Goal: Find specific page/section: Find specific page/section

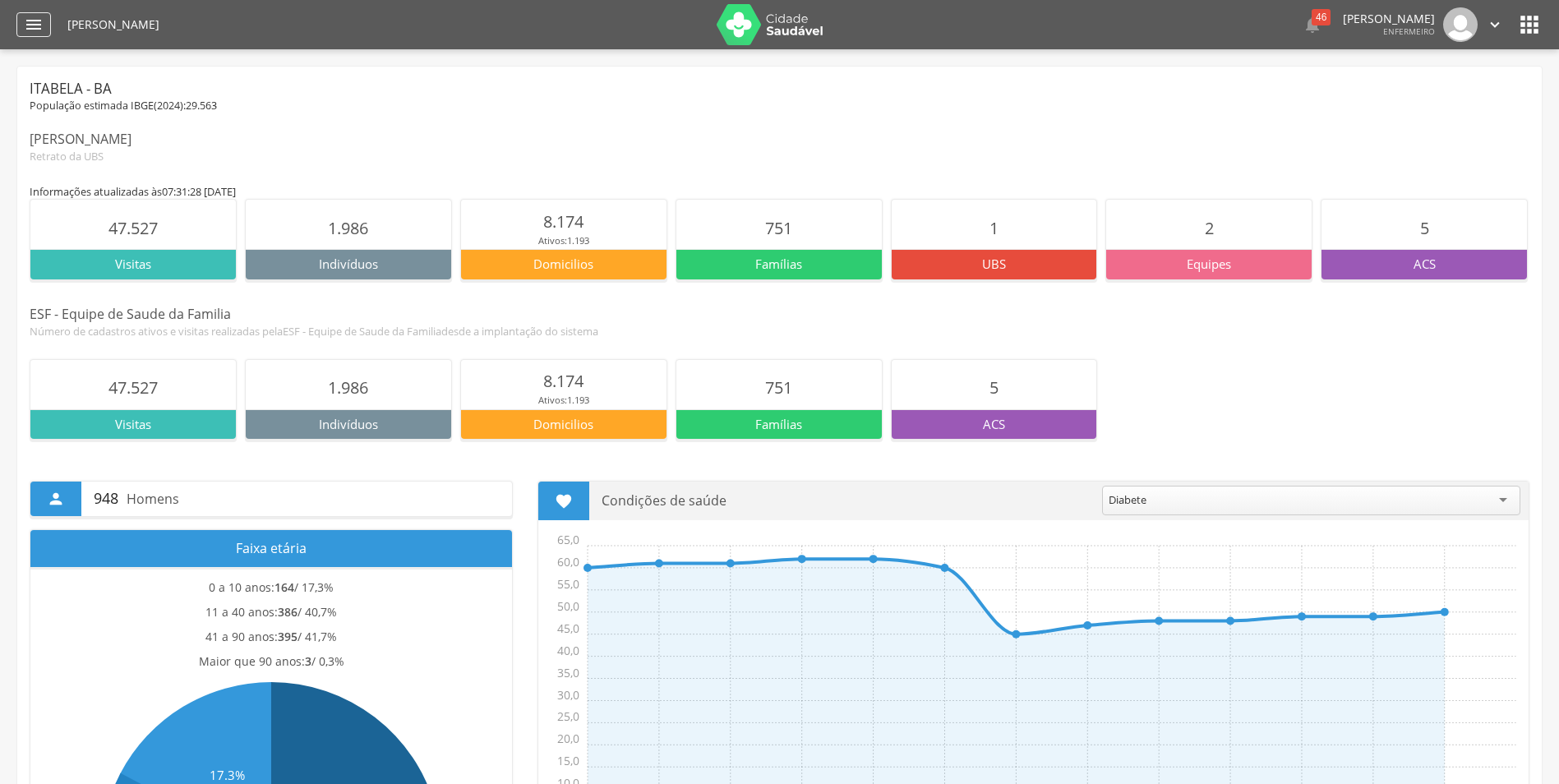
click at [27, 32] on icon "" at bounding box center [34, 24] width 19 height 19
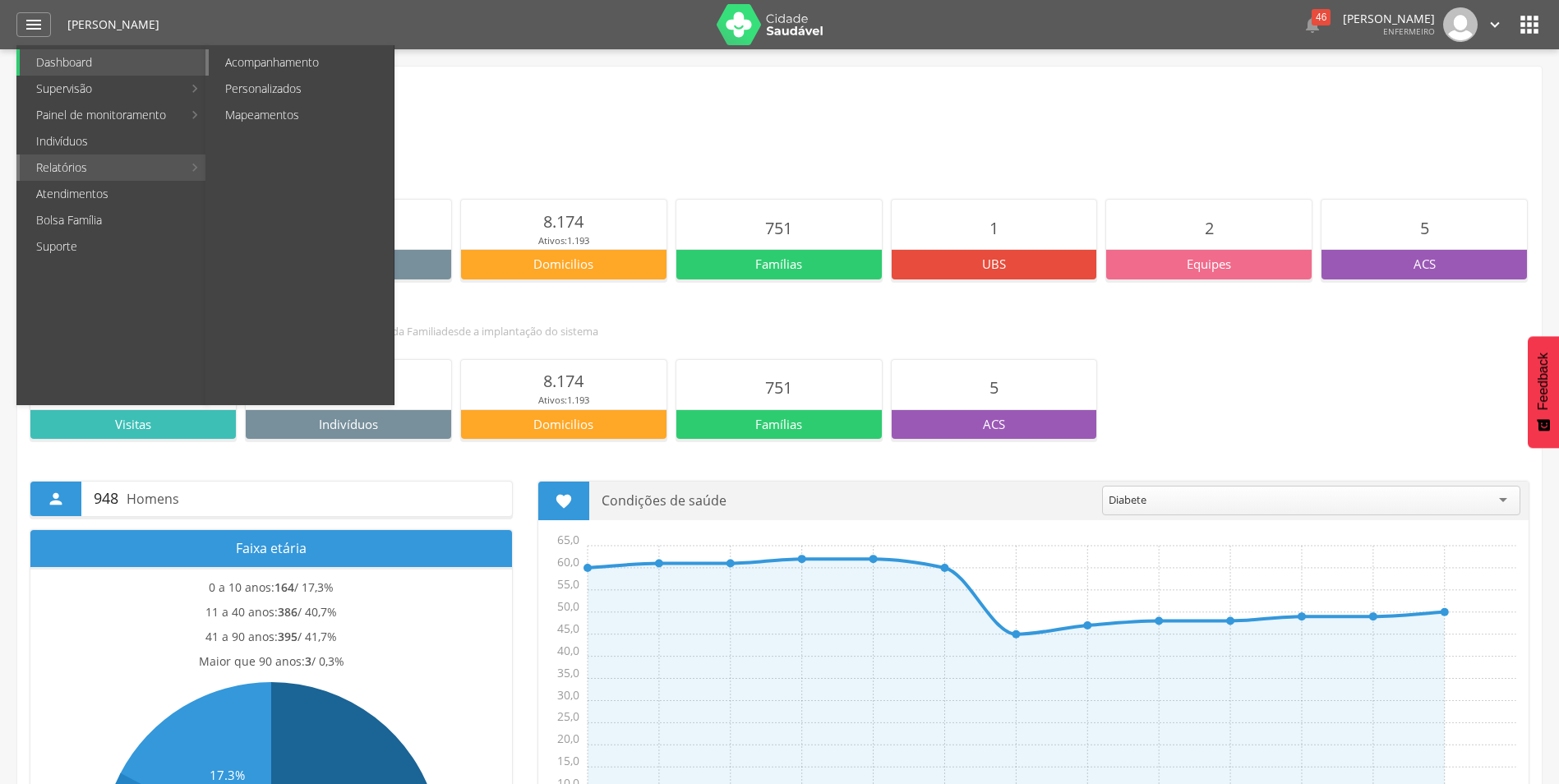
click at [290, 57] on link "Acompanhamento" at bounding box center [301, 62] width 185 height 26
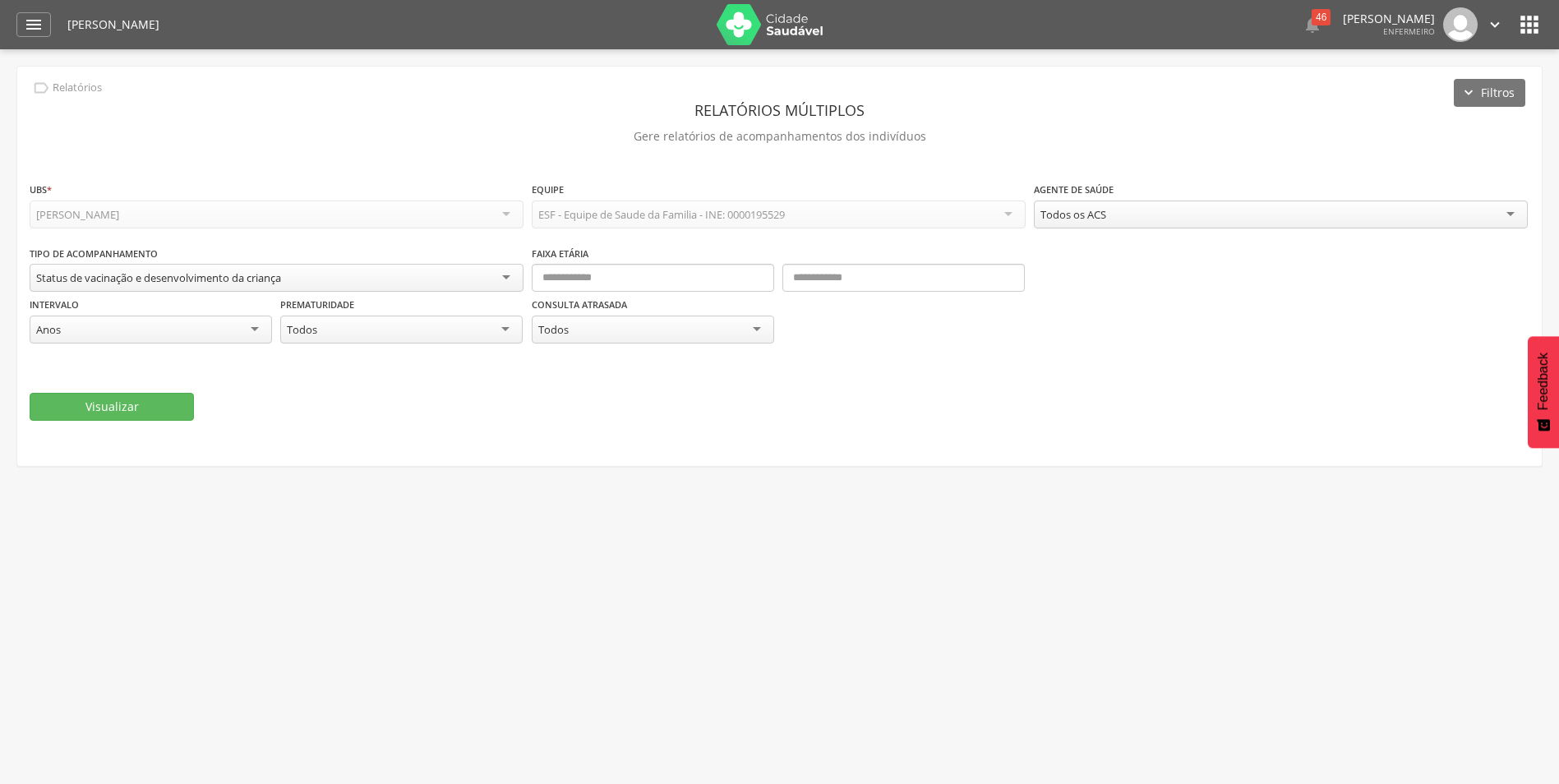
click at [338, 277] on div "Status de vacinação e desenvolvimento da criança" at bounding box center [276, 277] width 494 height 28
click at [366, 412] on div "Visualizar" at bounding box center [779, 408] width 1500 height 28
click at [1526, 16] on icon "" at bounding box center [1529, 24] width 26 height 26
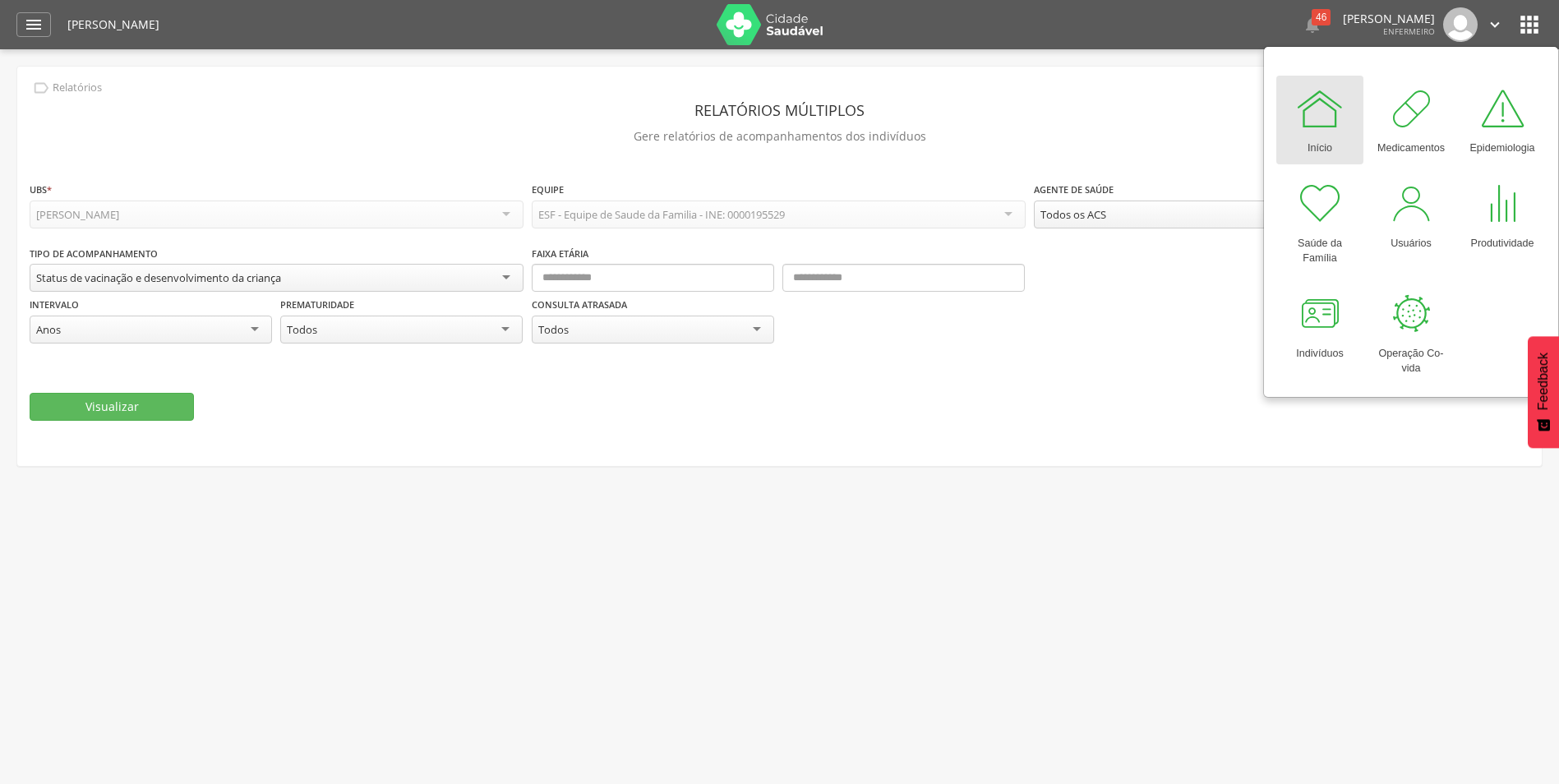
click at [1312, 120] on div at bounding box center [1320, 108] width 50 height 50
drag, startPoint x: 707, startPoint y: 336, endPoint x: 654, endPoint y: 318, distance: 56.0
click at [706, 336] on div "Todos" at bounding box center [652, 329] width 242 height 28
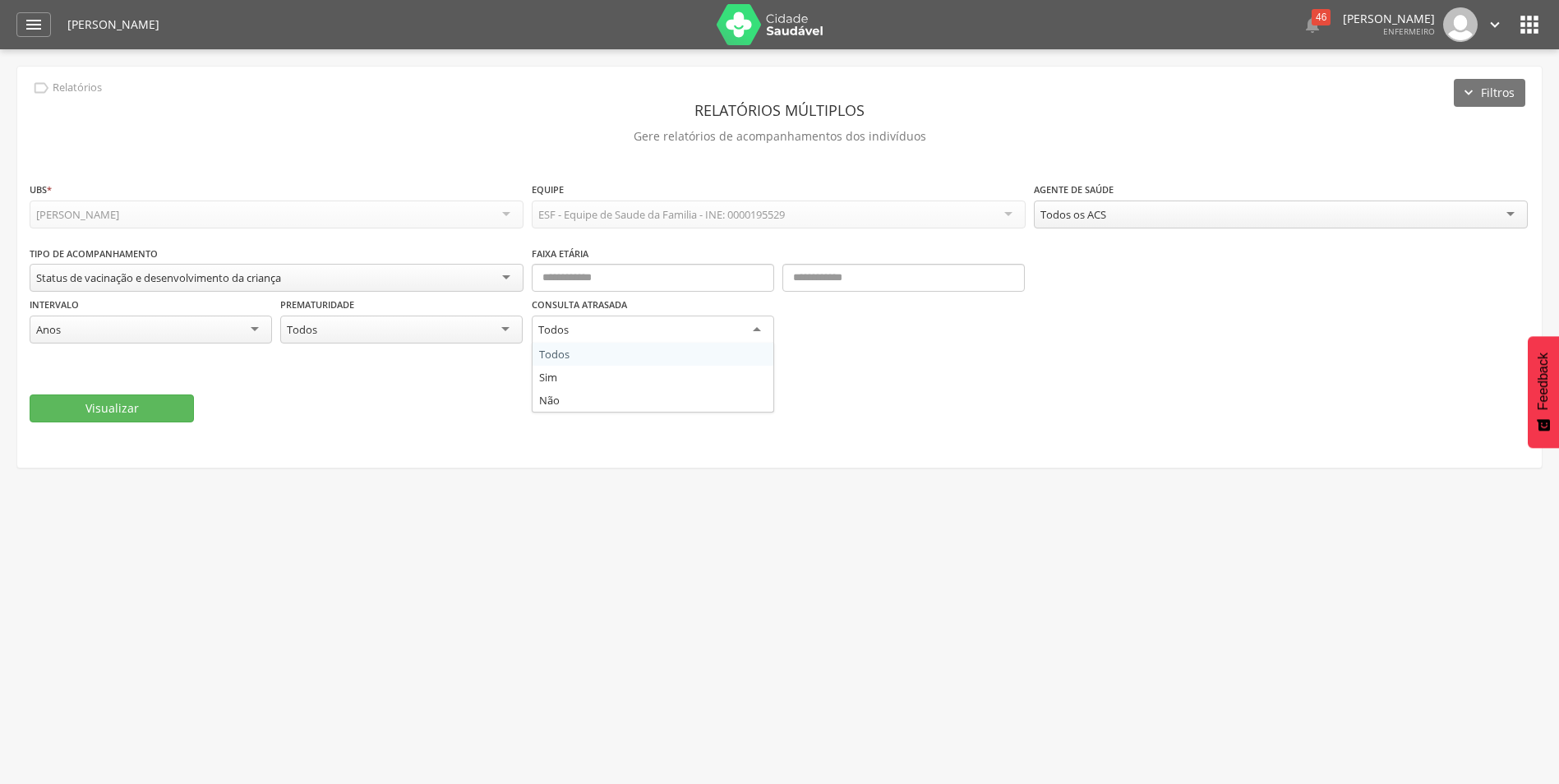
click at [54, 22] on div " Dashboard Supervisão Produtividade Mapa da Cidade App desatualizado Última si…" at bounding box center [780, 24] width 1526 height 50
click at [46, 22] on div "" at bounding box center [34, 24] width 35 height 24
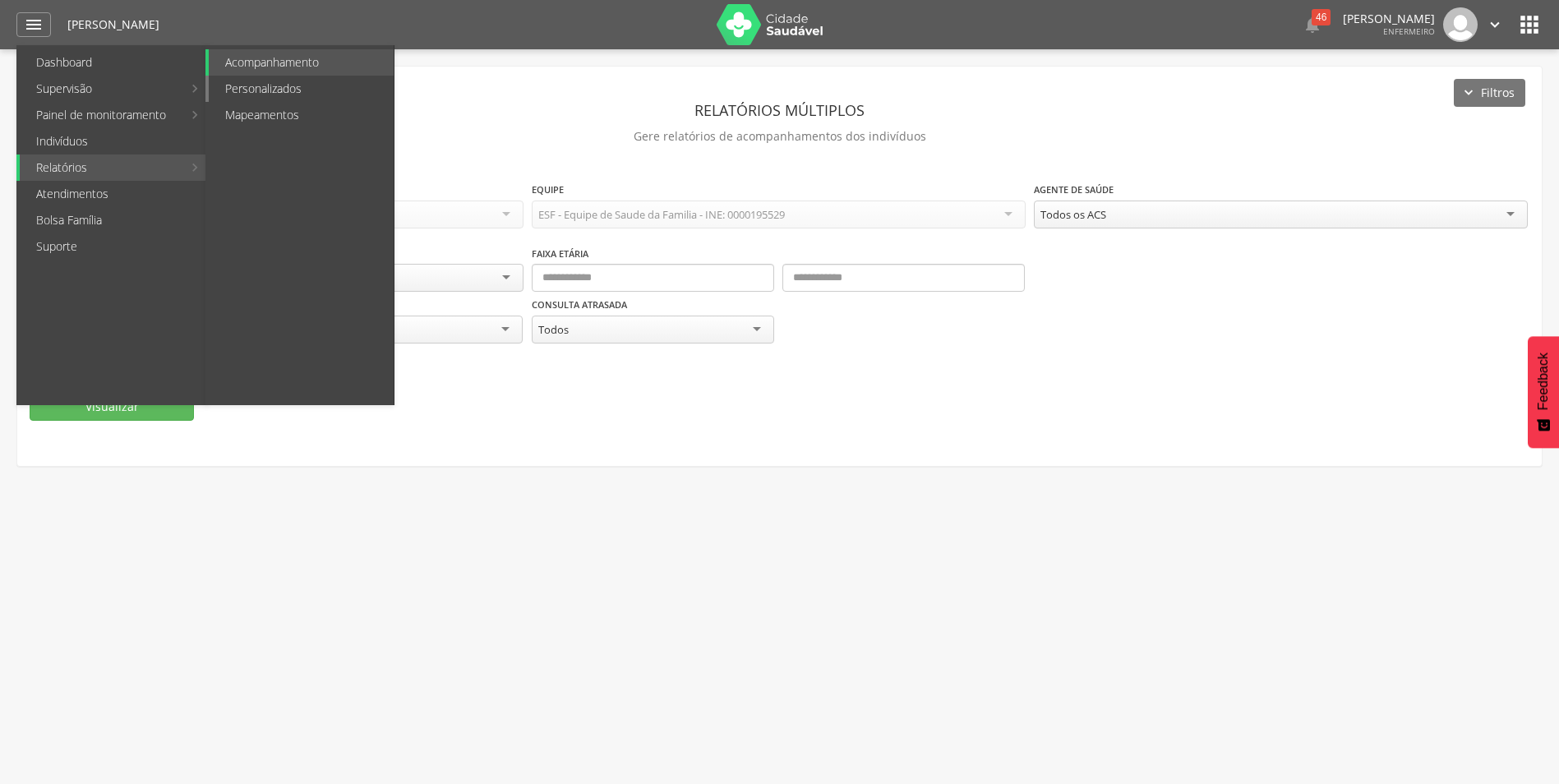
click at [299, 83] on link "Personalizados" at bounding box center [301, 88] width 185 height 26
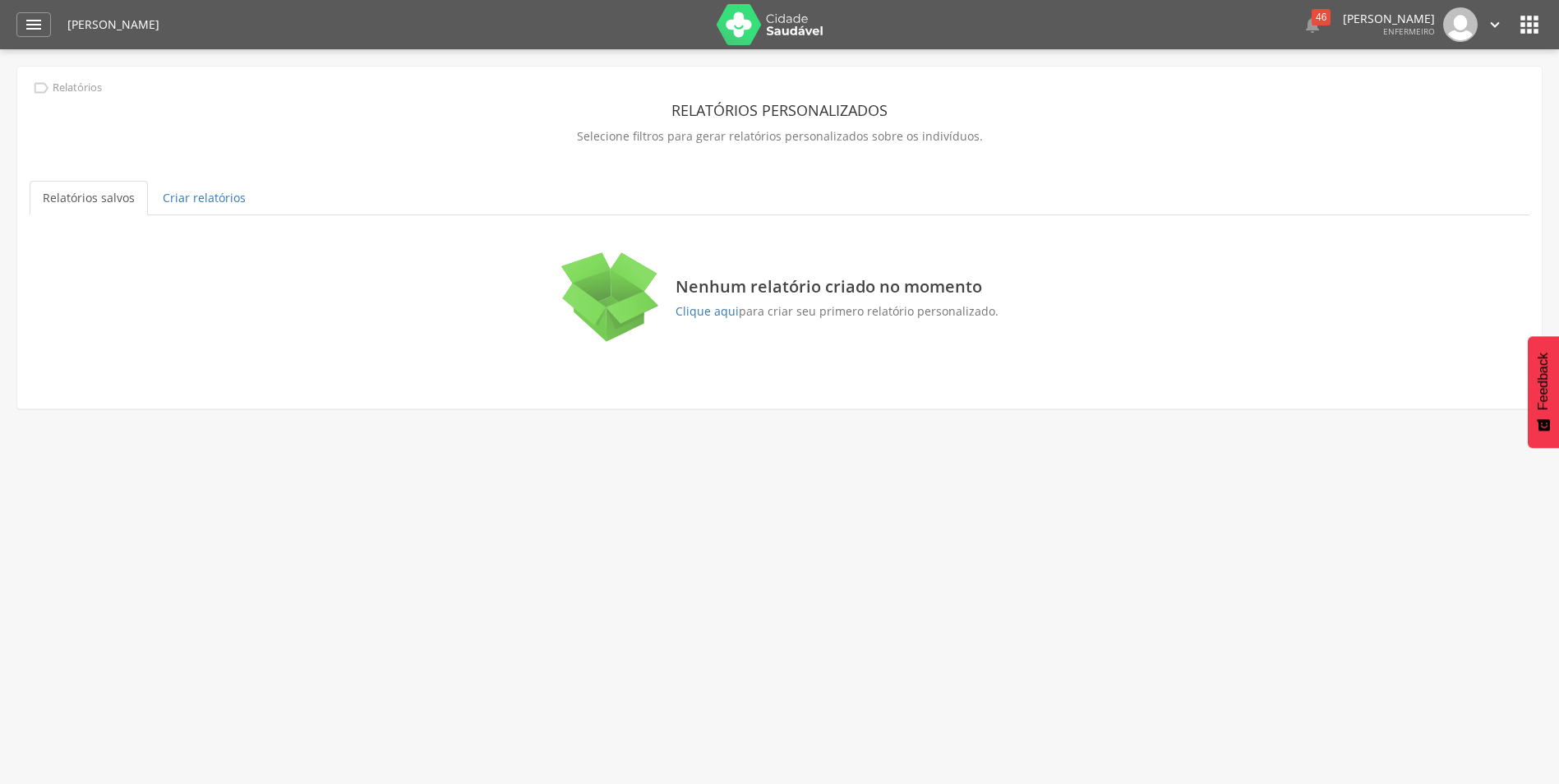
click at [22, 10] on div " Dashboard Supervisão Produtividade Mapa da Cidade App desatualizado Última si…" at bounding box center [780, 24] width 1526 height 50
click at [23, 18] on div "" at bounding box center [34, 24] width 35 height 24
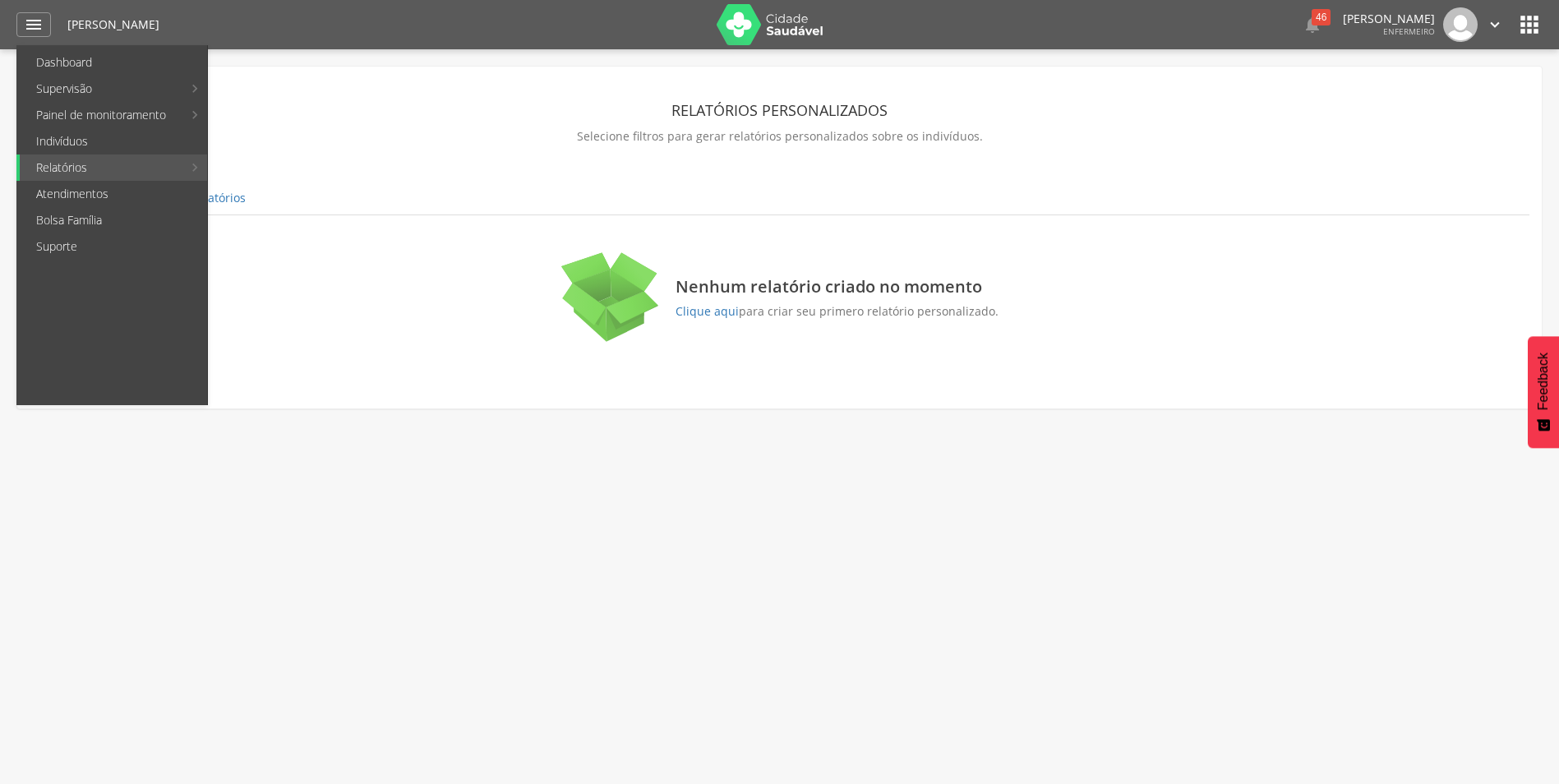
click at [1532, 22] on icon "" at bounding box center [1529, 24] width 26 height 26
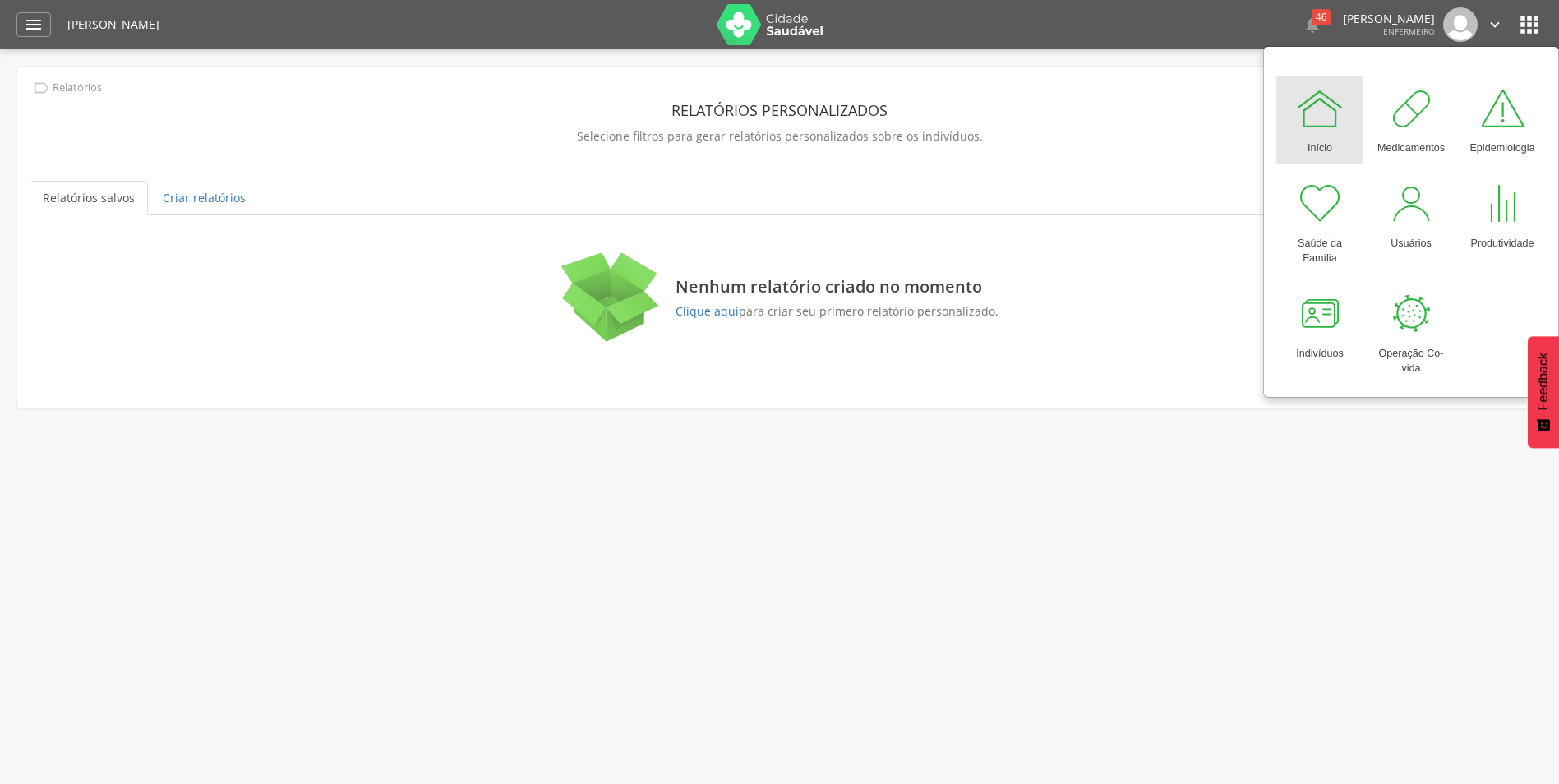
click at [52, 26] on div " Dashboard Supervisão Produtividade Mapa da Cidade App desatualizado Última si…" at bounding box center [780, 24] width 1526 height 50
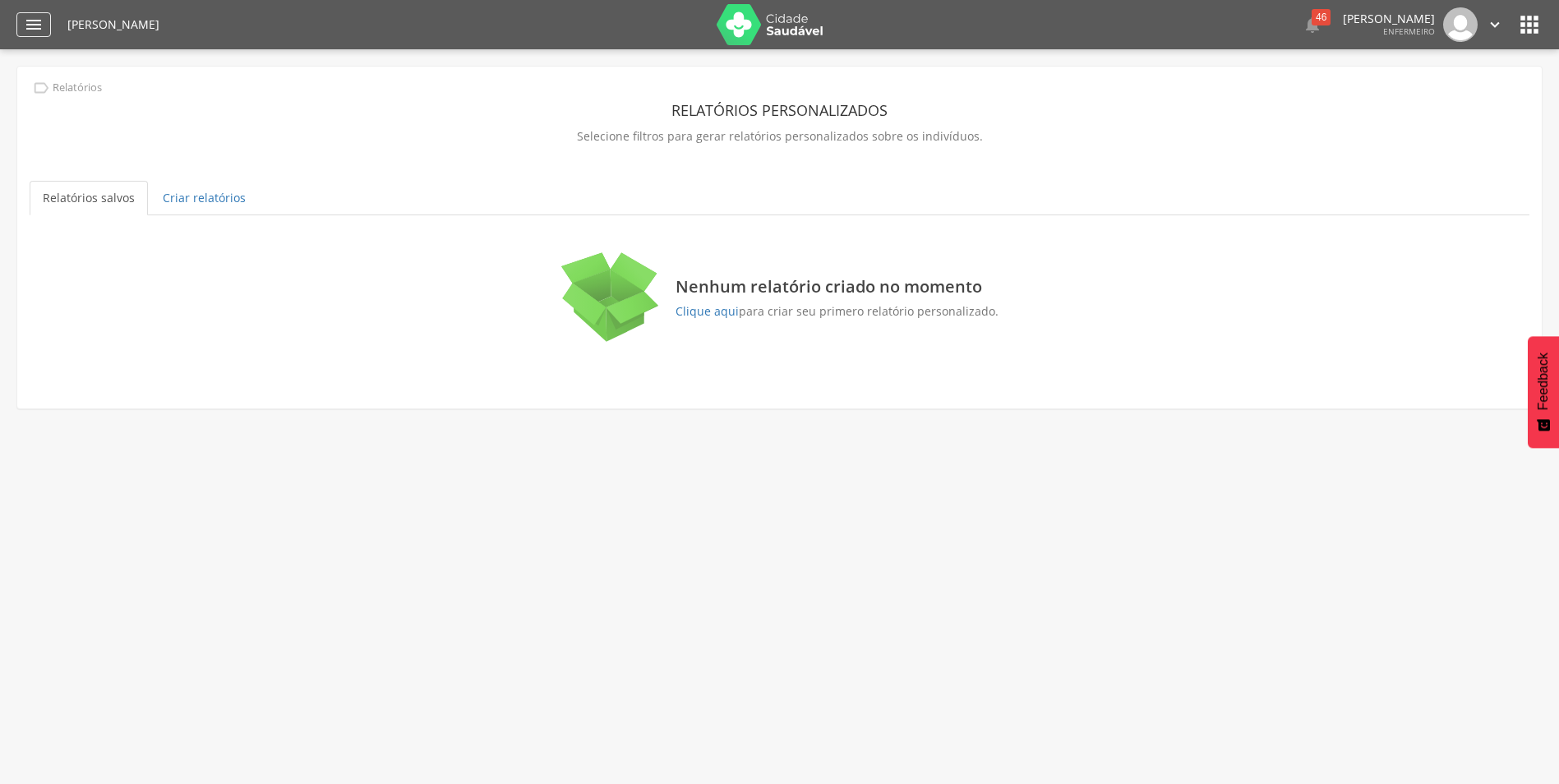
click at [40, 26] on icon "" at bounding box center [34, 24] width 19 height 19
